Goal: Task Accomplishment & Management: Use online tool/utility

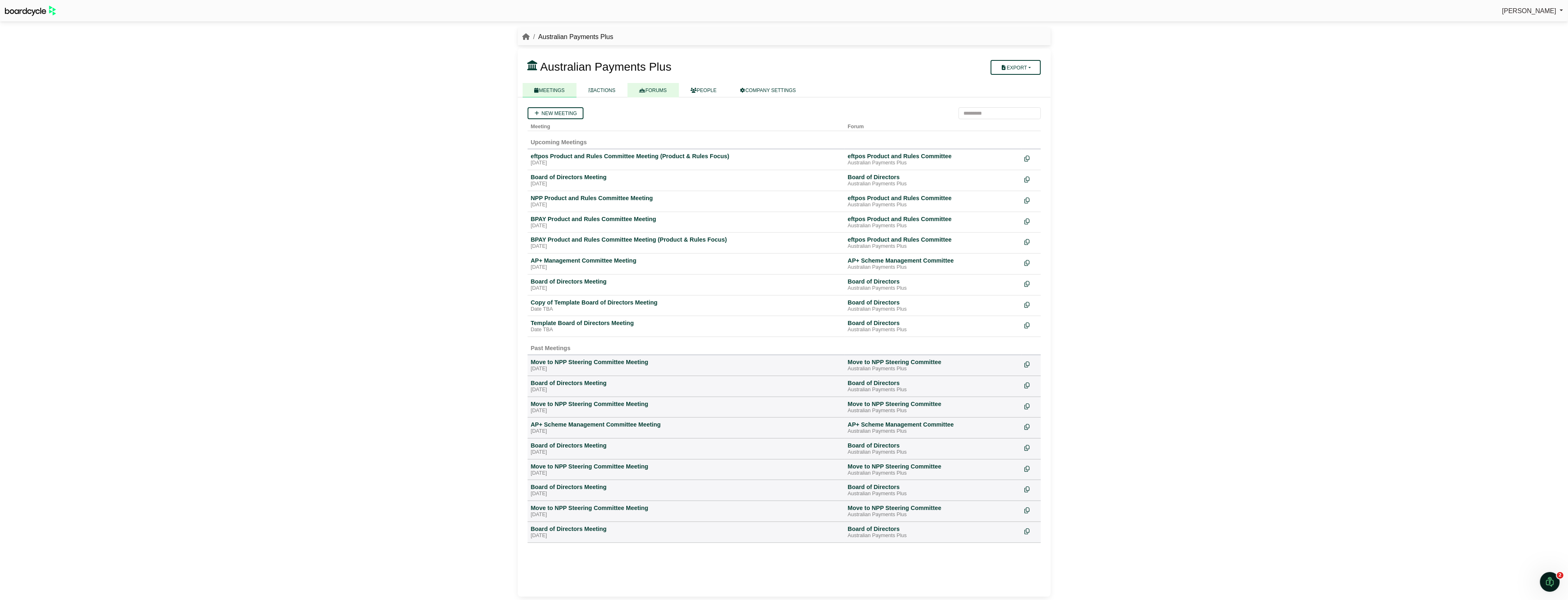
click at [661, 91] on link "FORUMS" at bounding box center [653, 90] width 51 height 15
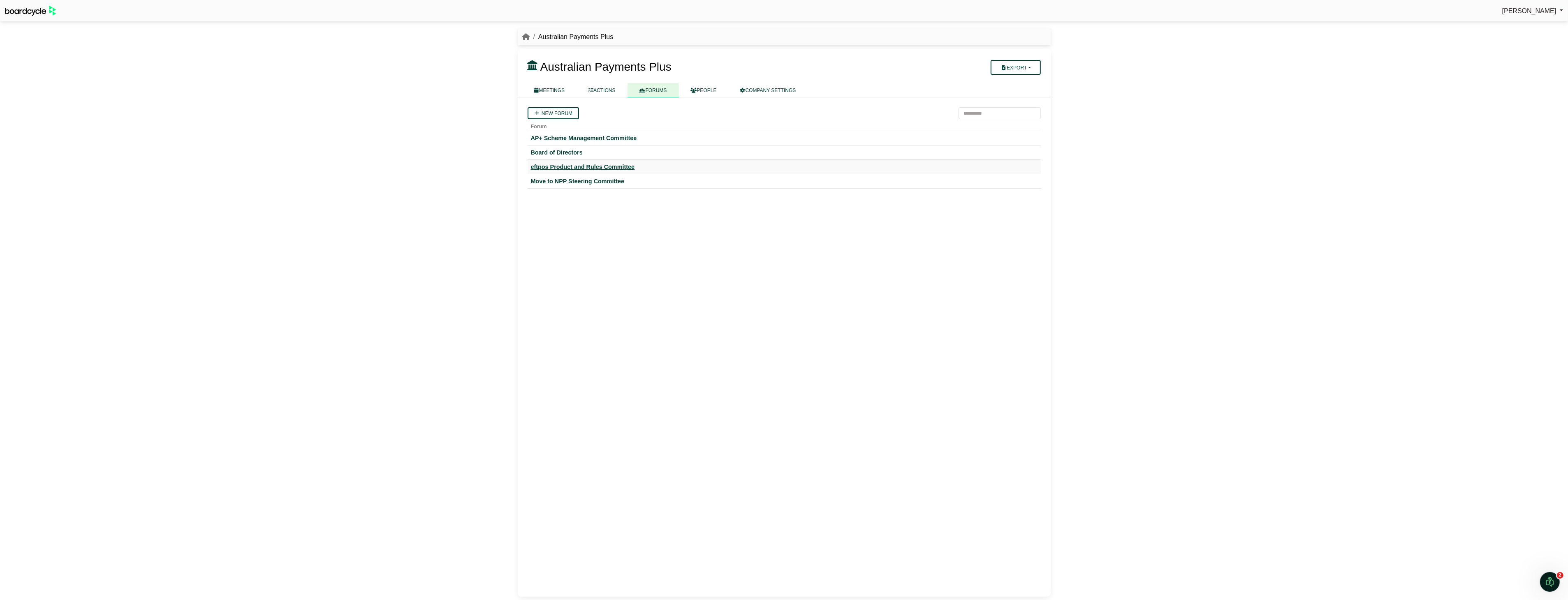
click at [583, 164] on div "eftpos Product and Rules Committee" at bounding box center [784, 167] width 506 height 7
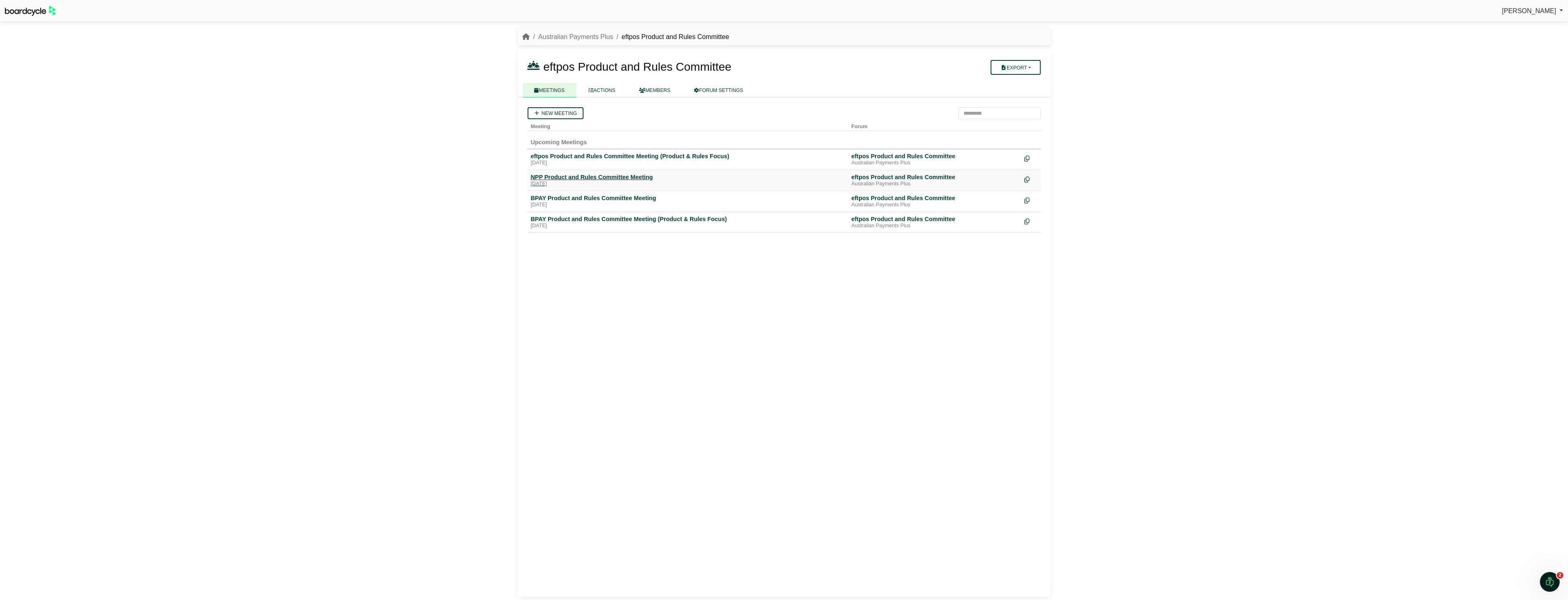
click at [597, 177] on div "NPP Product and Rules Committee Meeting" at bounding box center [688, 177] width 314 height 7
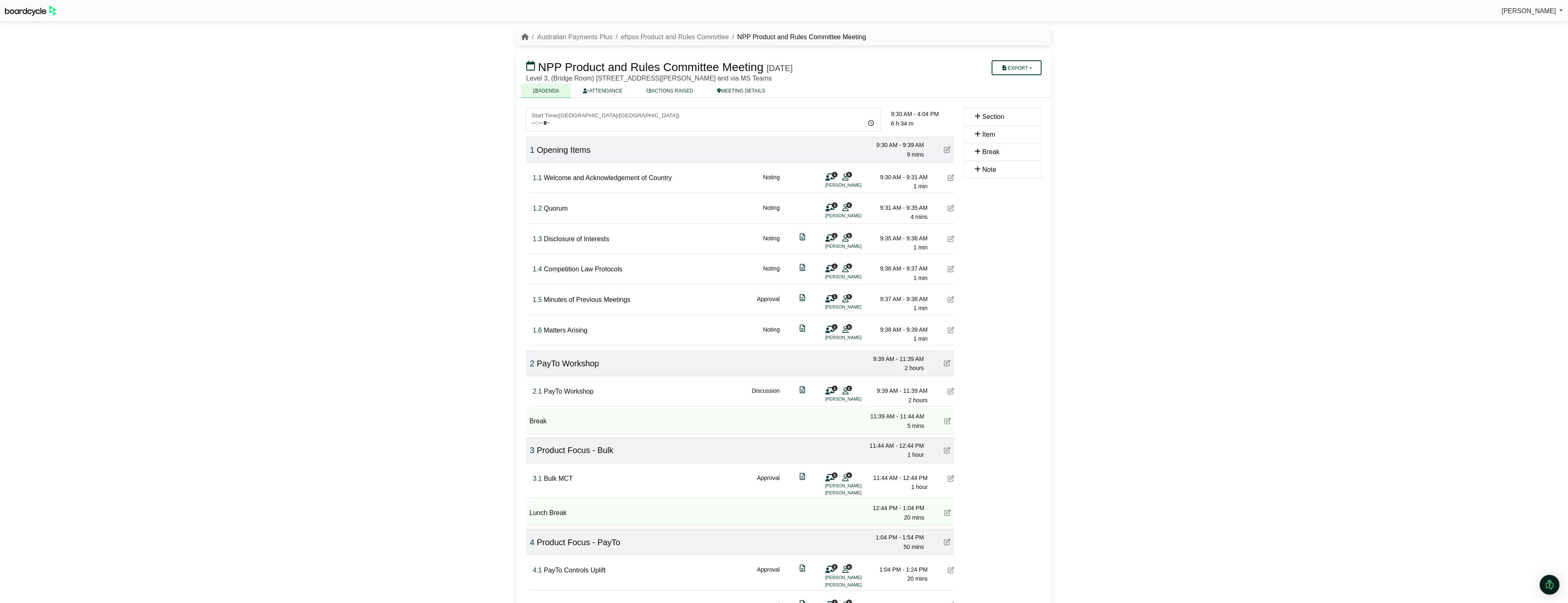
click at [991, 117] on span "Section" at bounding box center [993, 116] width 22 height 7
click at [1014, 65] on button "Export" at bounding box center [1017, 68] width 50 height 15
click at [1021, 82] on link "Agenda" at bounding box center [1028, 82] width 72 height 12
